Goal: Task Accomplishment & Management: Complete application form

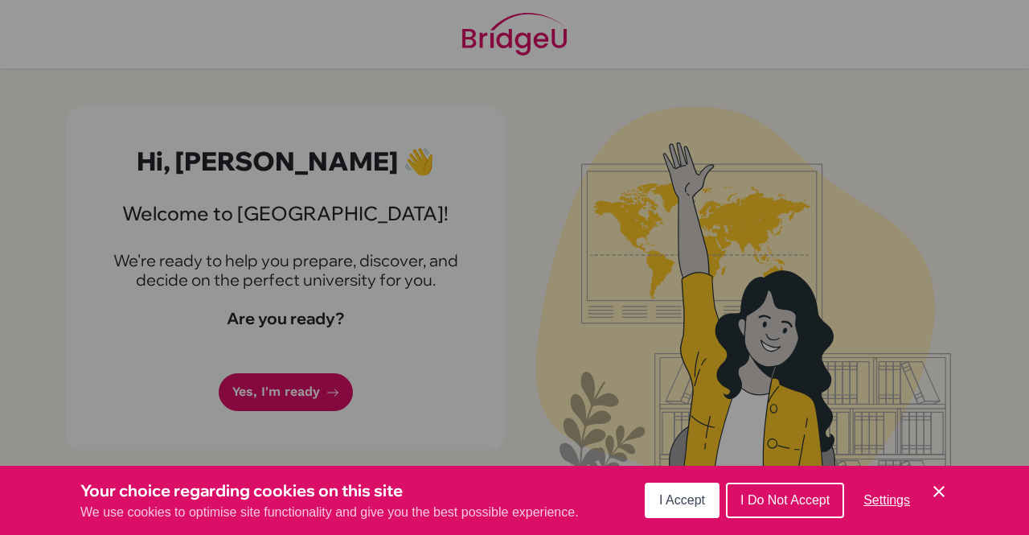
click at [291, 385] on div "Cookie Preferences" at bounding box center [514, 267] width 1029 height 535
click at [688, 502] on span "I Accept" at bounding box center [682, 500] width 46 height 14
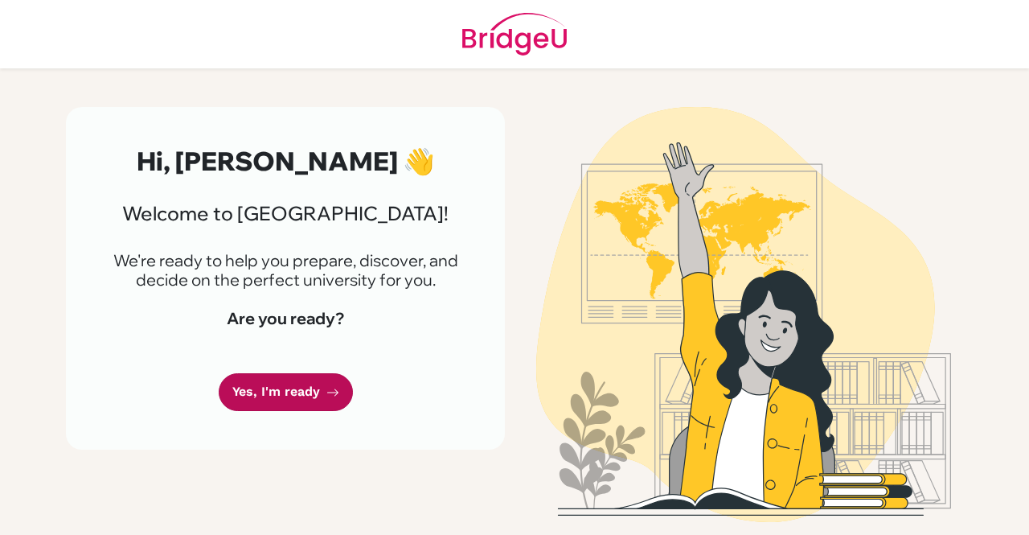
click at [314, 392] on link "Yes, I'm ready" at bounding box center [286, 392] width 134 height 38
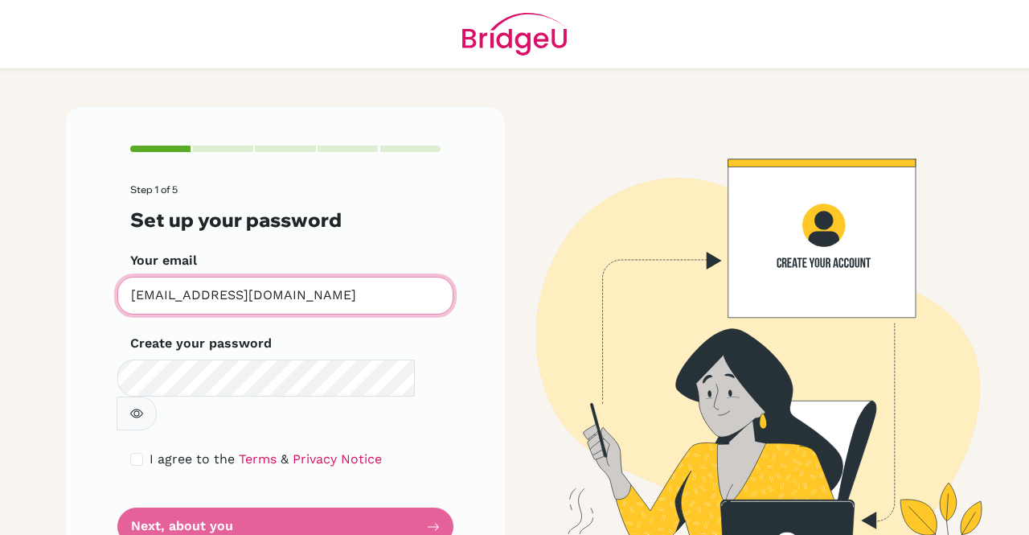
click at [303, 296] on input "h310353@whs.tc.edu.tw" at bounding box center [285, 296] width 336 height 38
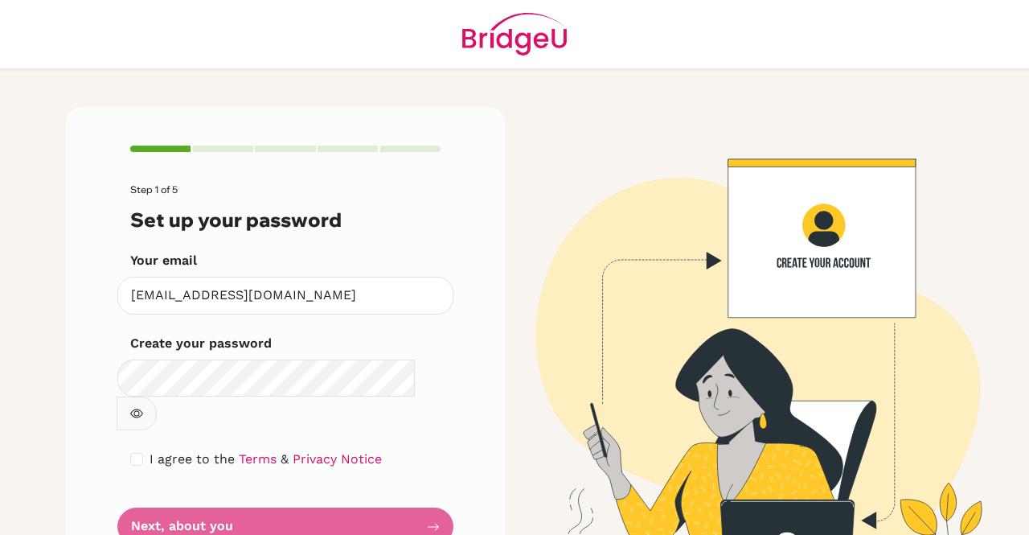
click at [207, 451] on span "I agree to the" at bounding box center [192, 458] width 85 height 15
click at [132, 453] on input "checkbox" at bounding box center [136, 459] width 13 height 13
checkbox input "true"
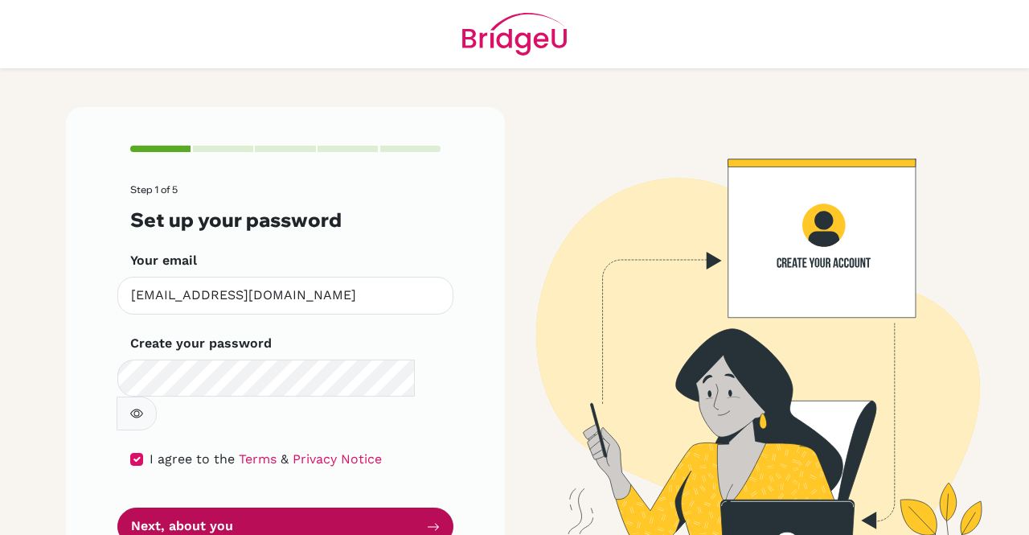
click at [153, 507] on button "Next, about you" at bounding box center [285, 526] width 336 height 38
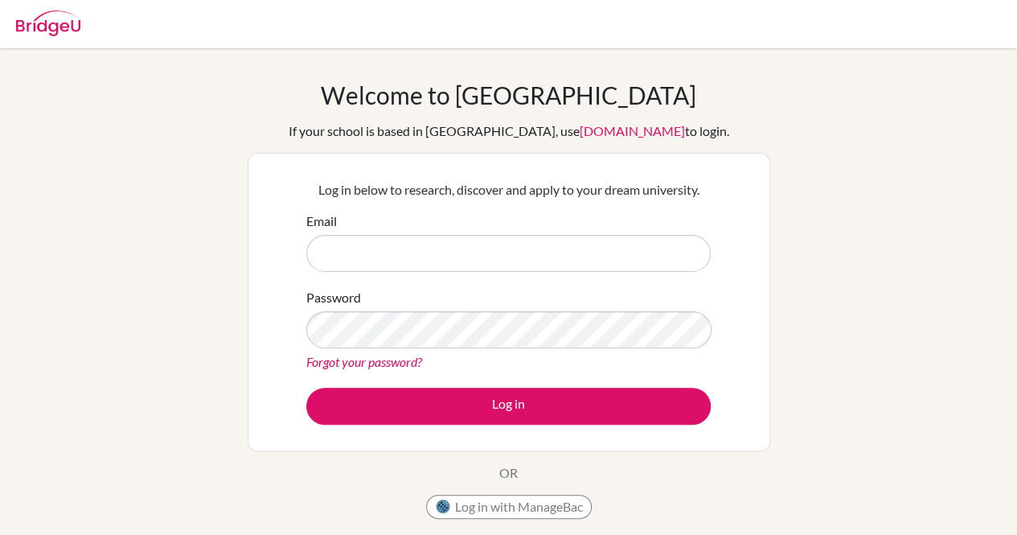
type input "h310353@whs.tc.edu.tw"
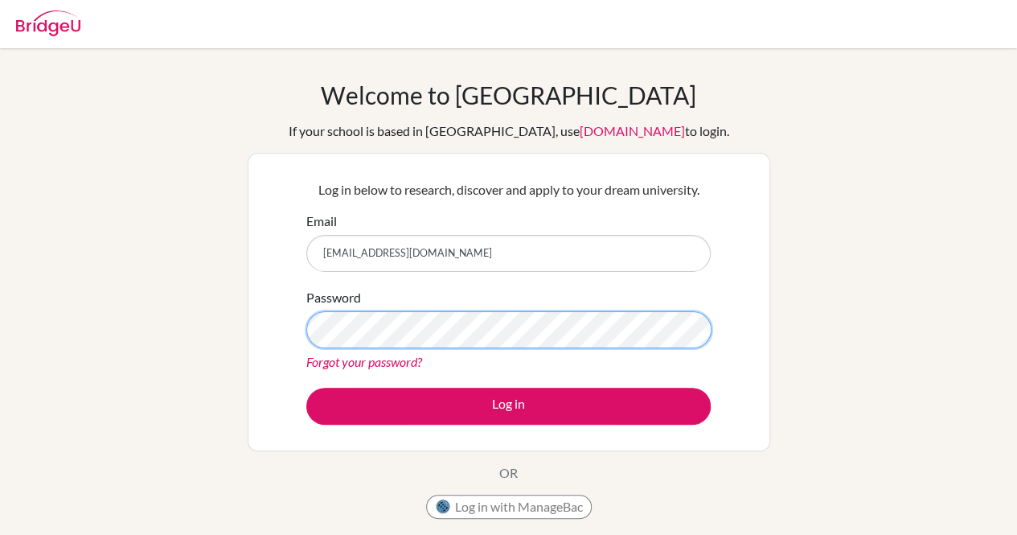
click at [306, 387] on button "Log in" at bounding box center [508, 405] width 404 height 37
